Goal: Task Accomplishment & Management: Manage account settings

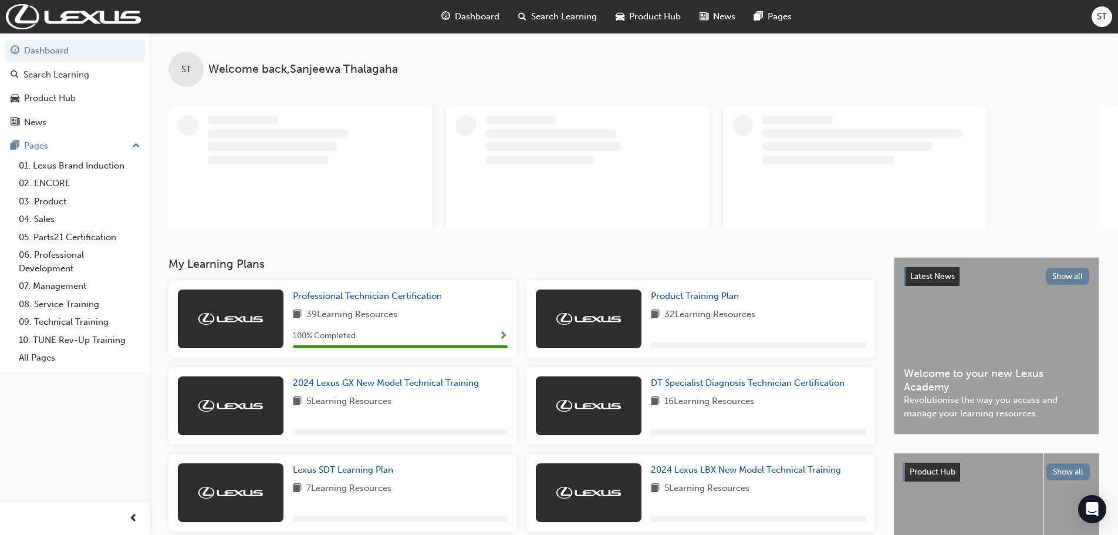
click at [1094, 18] on div "ST" at bounding box center [1102, 16] width 21 height 21
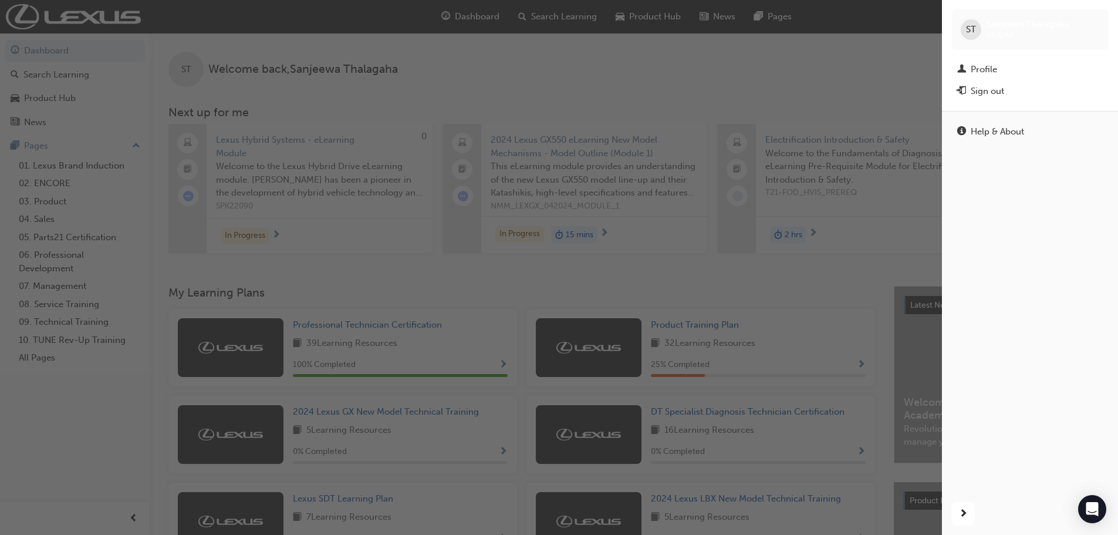
click at [970, 26] on span "ST" at bounding box center [971, 30] width 10 height 14
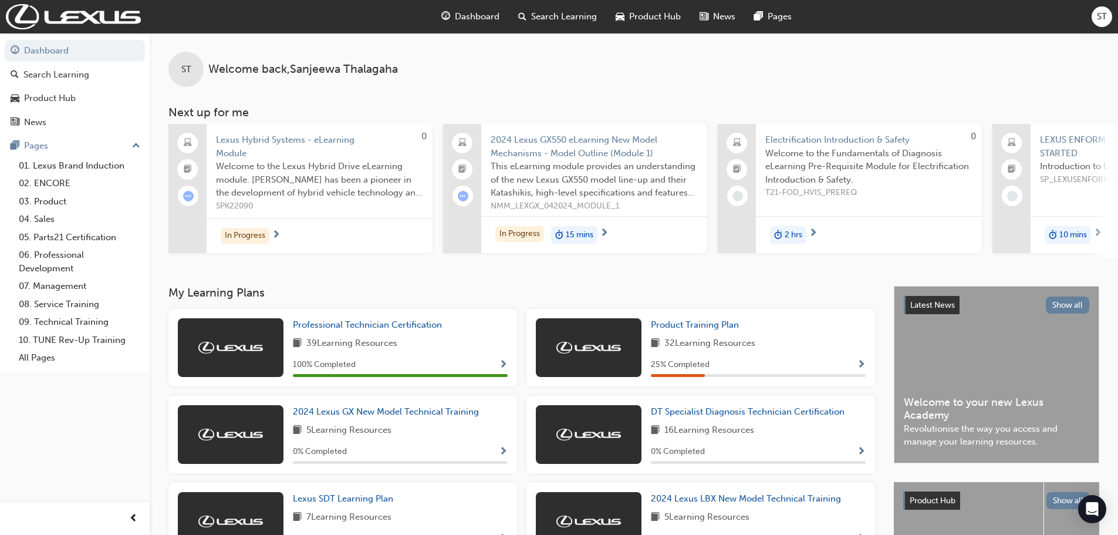
click at [1090, 20] on div "Dashboard Search Learning Product Hub News Pages ST" at bounding box center [559, 16] width 1118 height 33
click at [1101, 18] on span "ST" at bounding box center [1102, 17] width 10 height 14
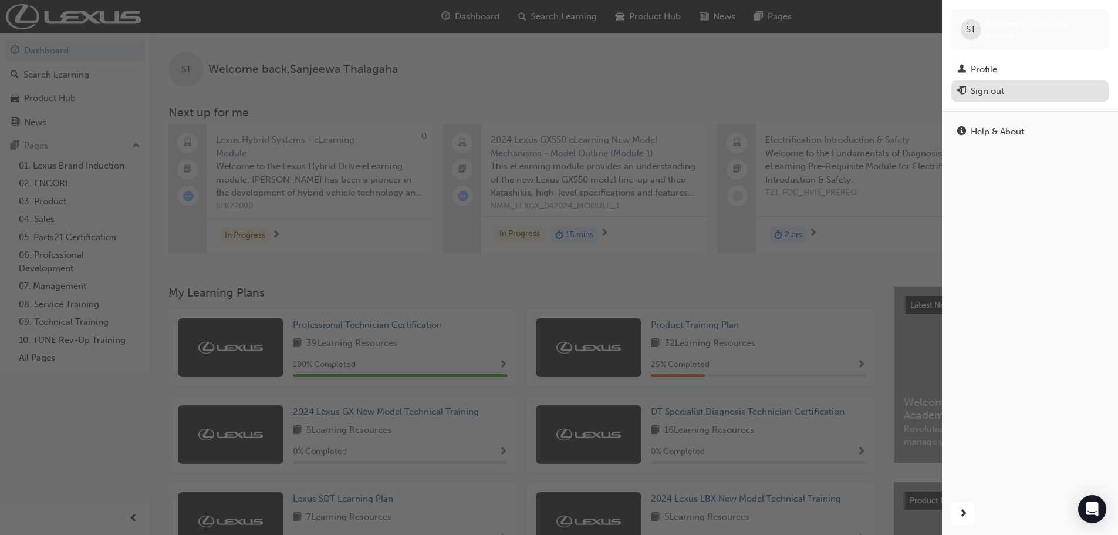
click at [999, 95] on div "Sign out" at bounding box center [987, 92] width 33 height 14
